Goal: Navigation & Orientation: Understand site structure

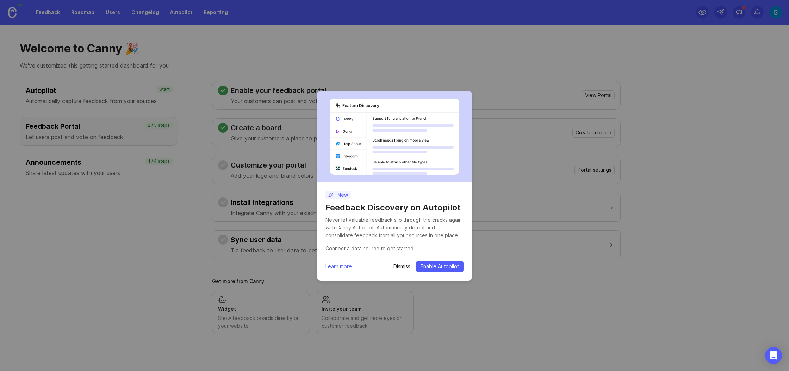
click at [406, 267] on p "Dismiss" at bounding box center [402, 266] width 17 height 7
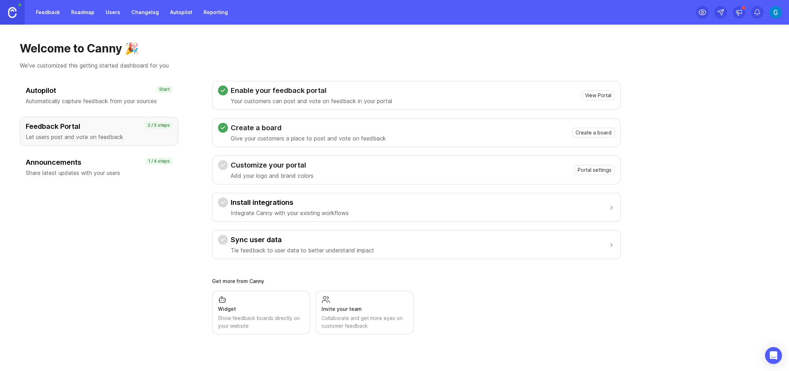
click at [157, 226] on div "Autopilot Automatically capture feedback from your sources Start Feedback Porta…" at bounding box center [99, 208] width 159 height 254
click at [105, 99] on p "Automatically capture feedback from your sources" at bounding box center [99, 101] width 147 height 8
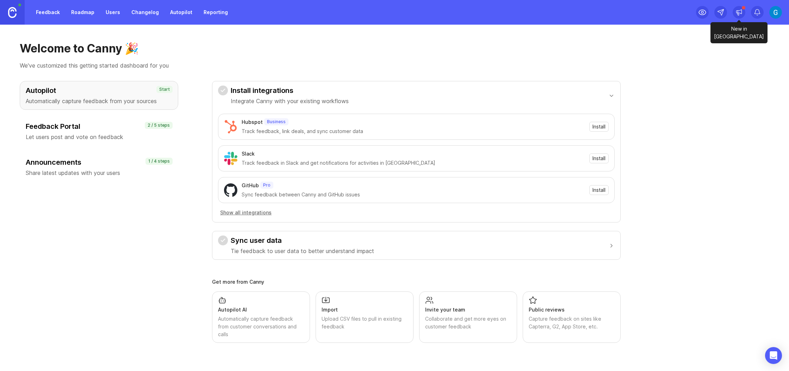
click at [739, 14] on icon at bounding box center [738, 14] width 2 height 2
click at [461, 38] on div "Welcome to Canny 🎉 We've customized this getting started dashboard for you Auto…" at bounding box center [394, 198] width 789 height 347
click at [85, 11] on link "Roadmap" at bounding box center [83, 12] width 32 height 13
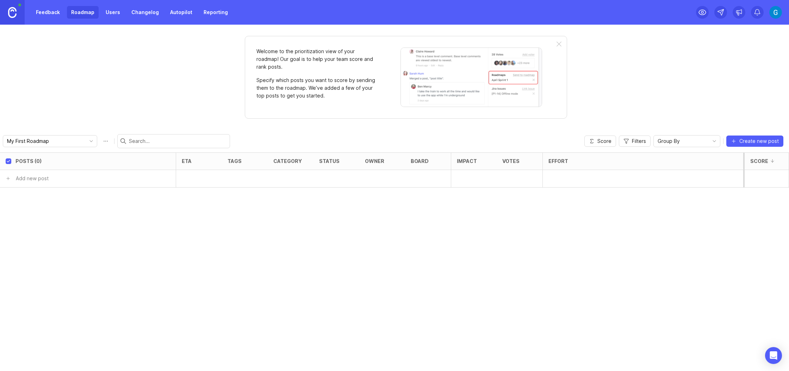
click at [142, 11] on link "Changelog" at bounding box center [145, 12] width 36 height 13
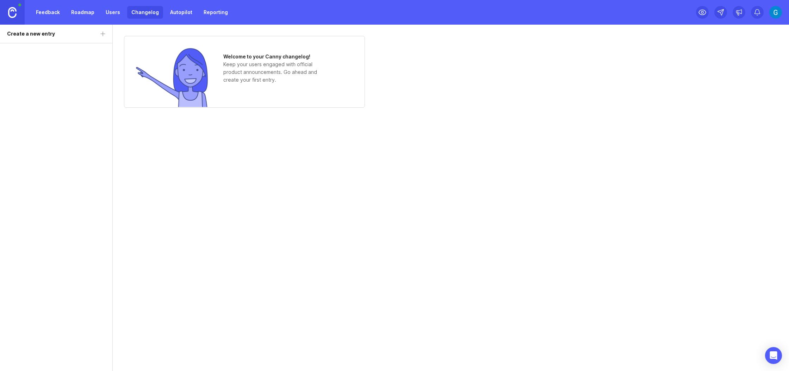
click at [57, 10] on link "Feedback" at bounding box center [48, 12] width 32 height 13
